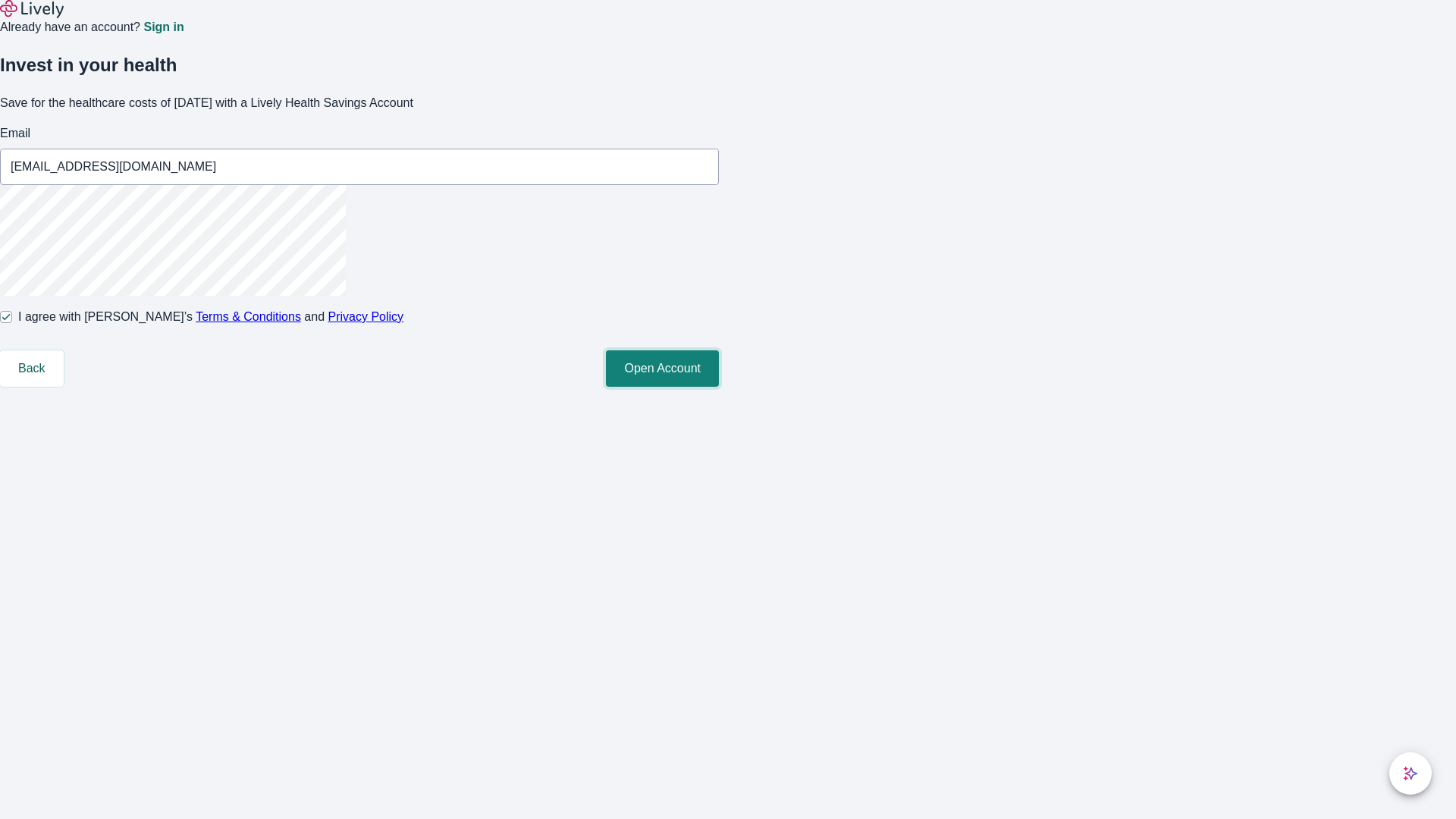
click at [719, 387] on button "Open Account" at bounding box center [661, 369] width 113 height 36
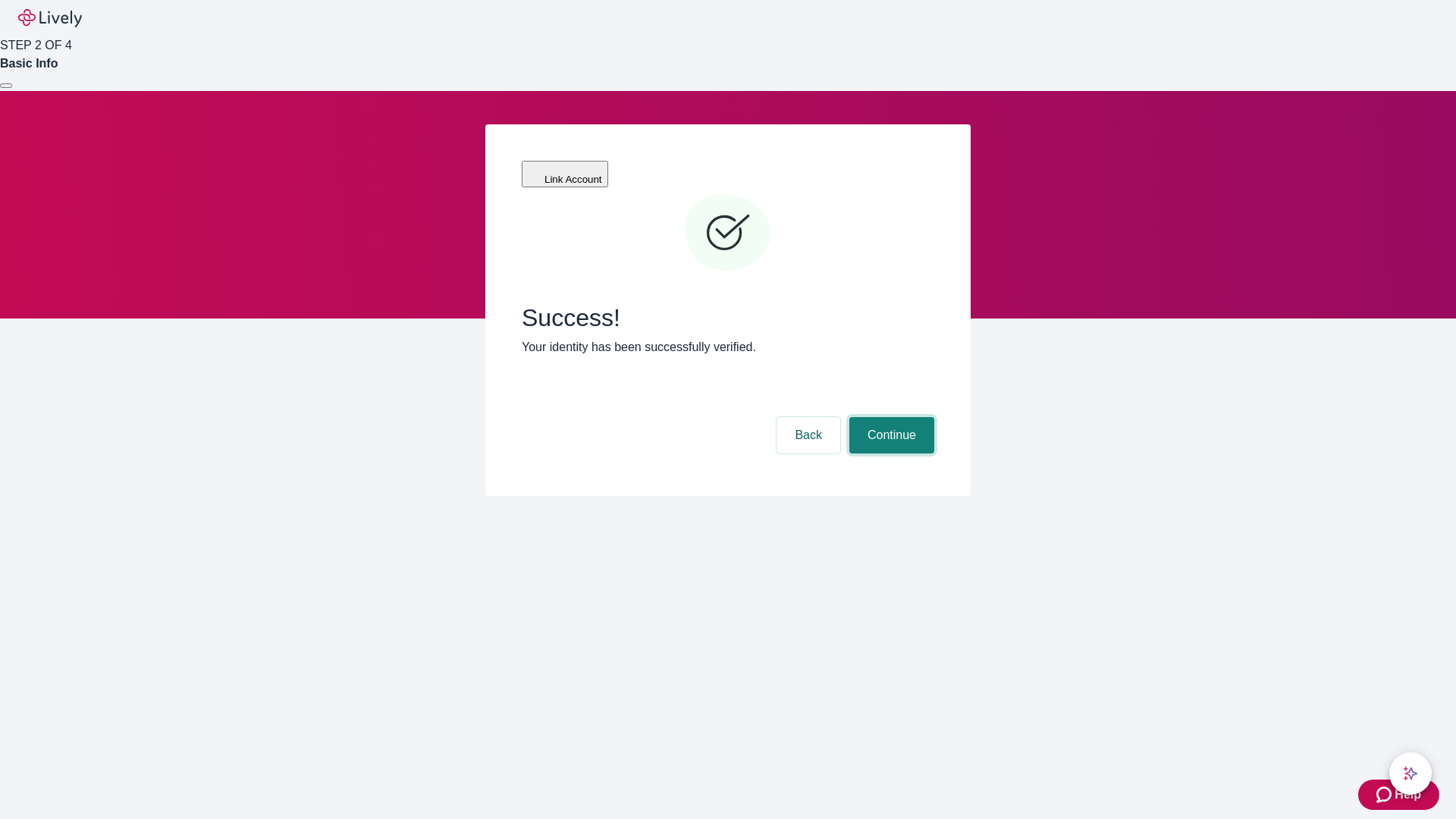
click at [889, 417] on button "Continue" at bounding box center [891, 435] width 85 height 36
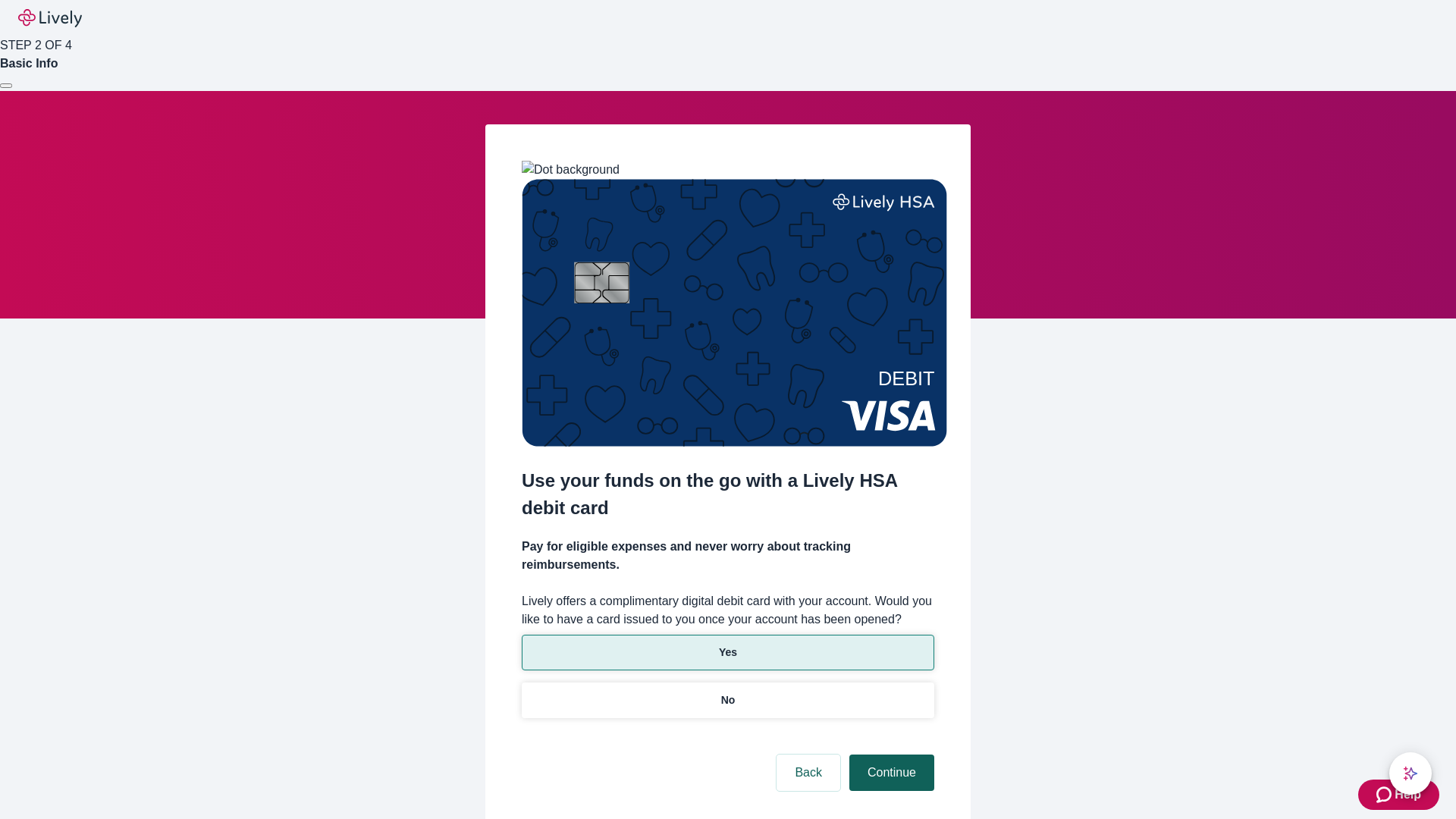
click at [727, 692] on p "No" at bounding box center [728, 700] width 14 height 16
click at [889, 754] on button "Continue" at bounding box center [891, 772] width 85 height 36
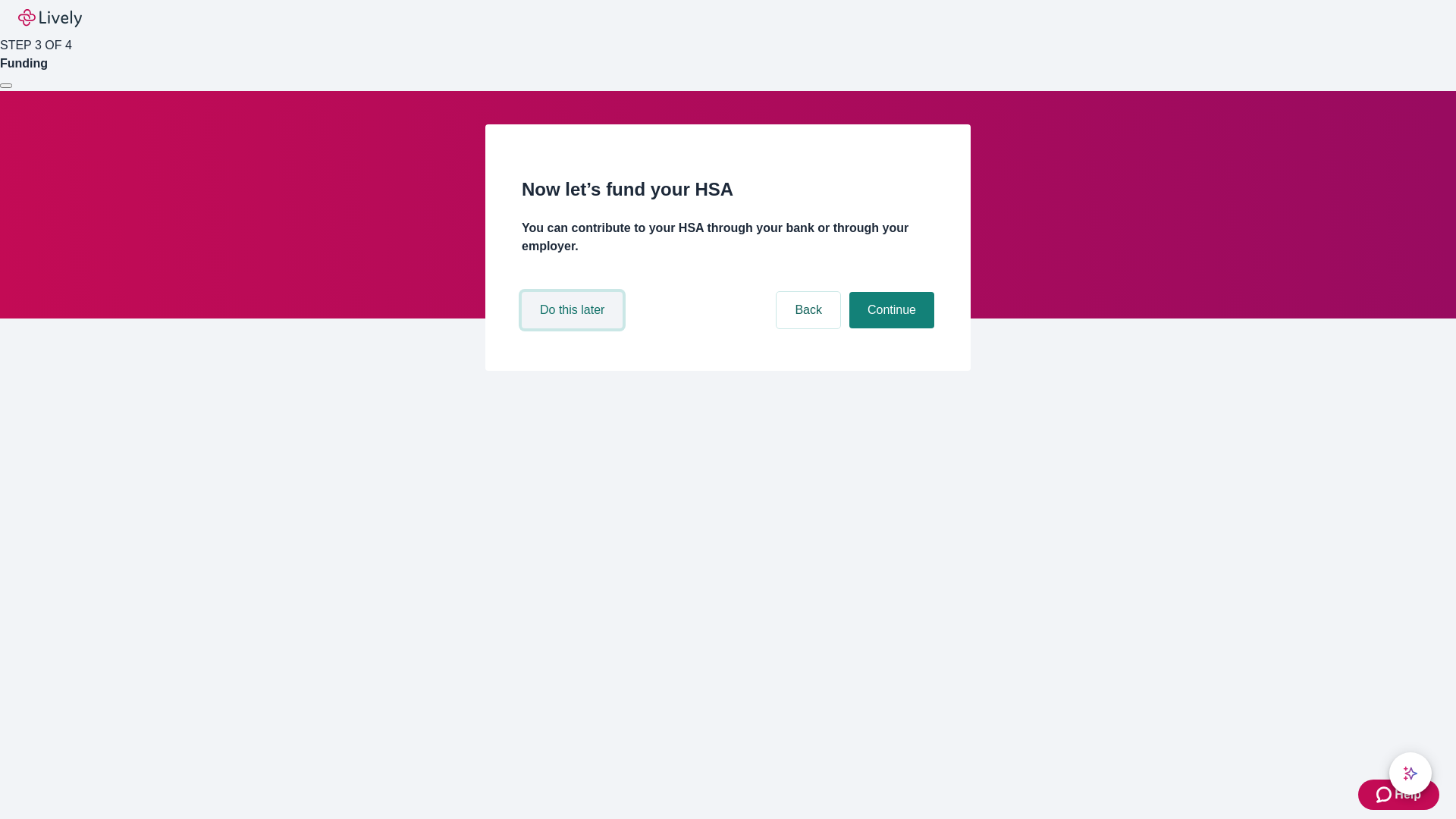
click at [574, 328] on button "Do this later" at bounding box center [572, 310] width 101 height 36
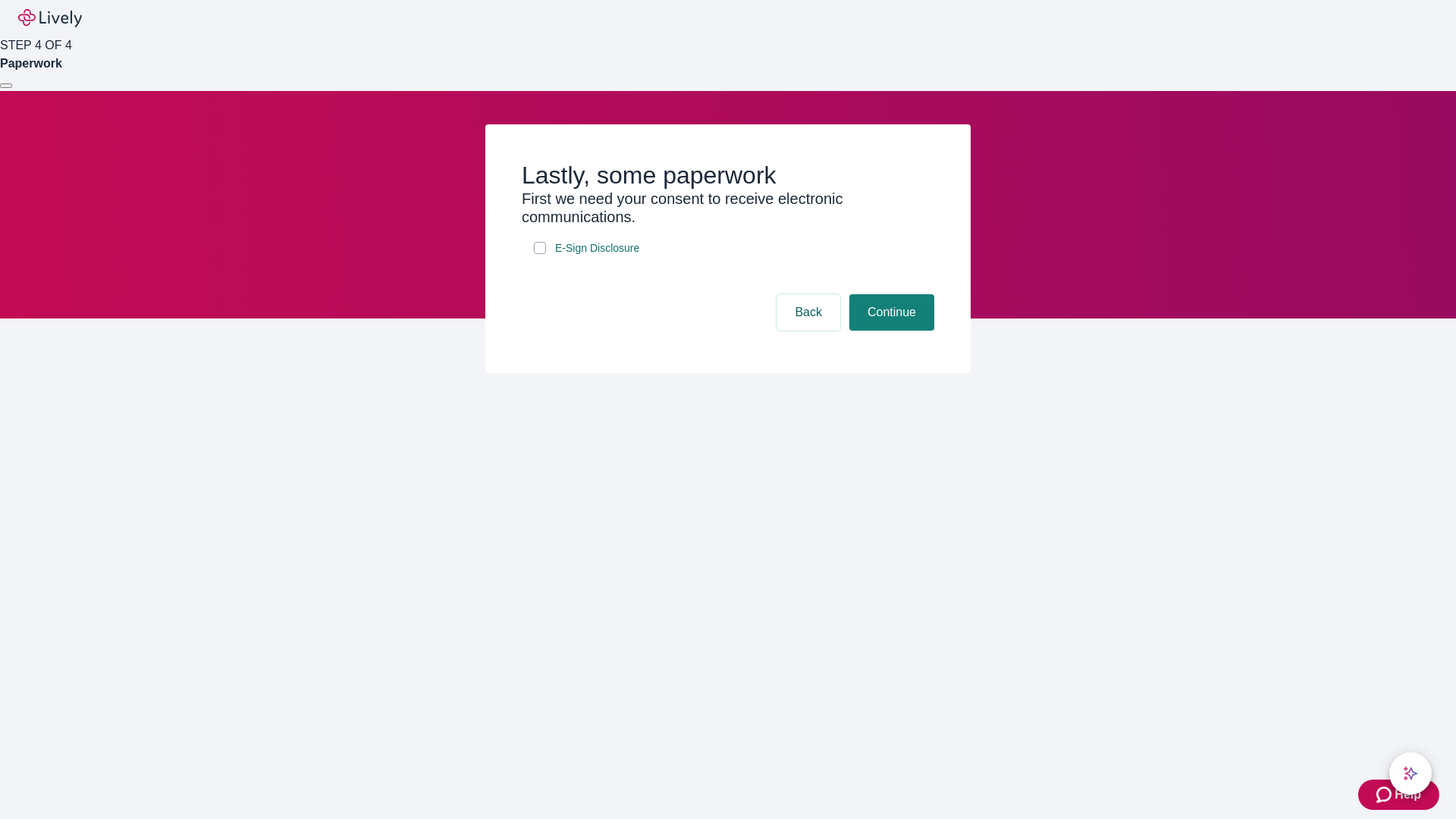
click at [540, 254] on input "E-Sign Disclosure" at bounding box center [539, 247] width 12 height 12
checkbox input "true"
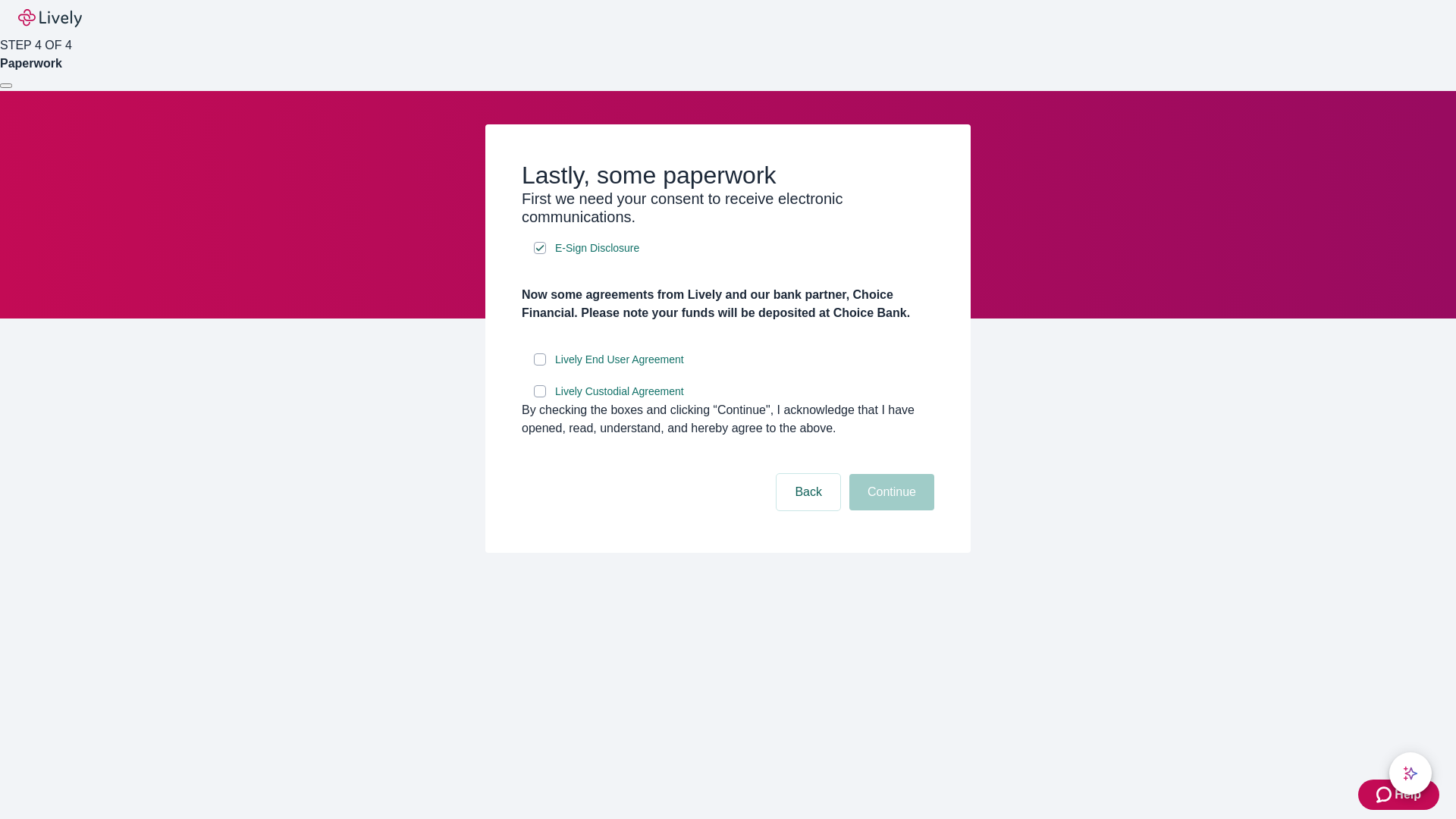
click at [540, 366] on input "Lively End User Agreement" at bounding box center [539, 359] width 12 height 12
checkbox input "true"
click at [540, 397] on input "Lively Custodial Agreement" at bounding box center [539, 390] width 12 height 12
checkbox input "true"
click at [889, 510] on button "Continue" at bounding box center [891, 492] width 85 height 36
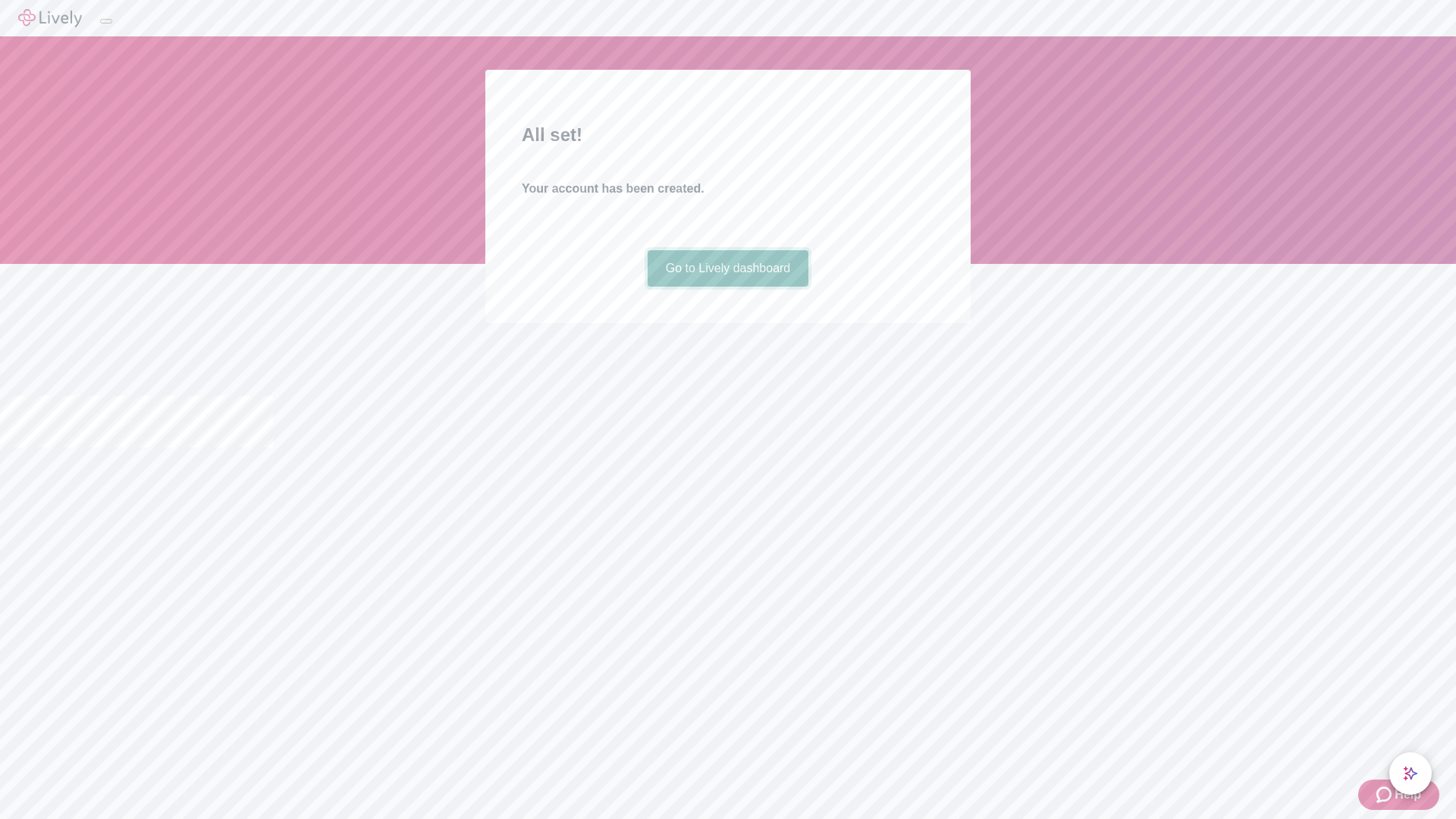
click at [727, 287] on link "Go to Lively dashboard" at bounding box center [728, 268] width 161 height 36
